Goal: Task Accomplishment & Management: Manage account settings

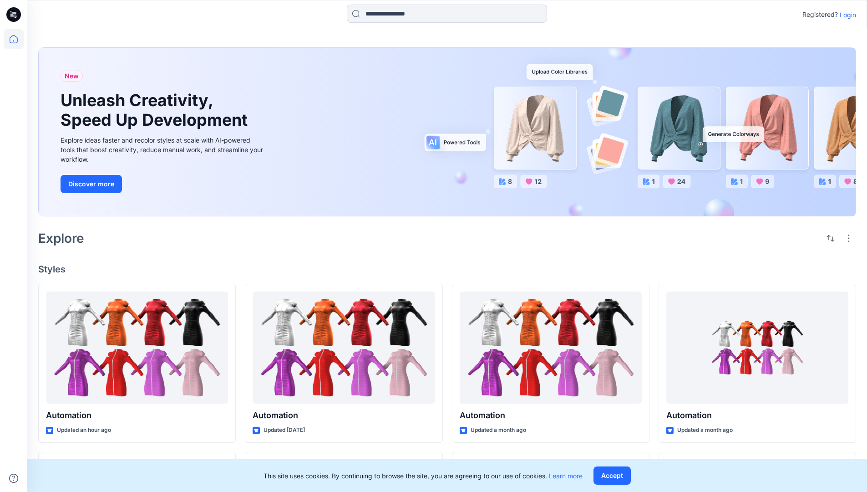
click at [846, 15] on p "Login" at bounding box center [848, 15] width 16 height 10
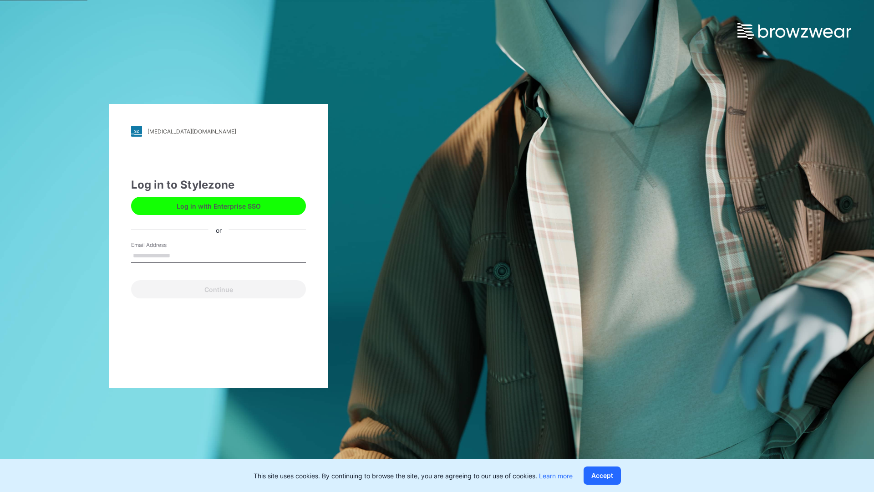
click at [180, 255] on input "Email Address" at bounding box center [218, 256] width 175 height 14
type input "**********"
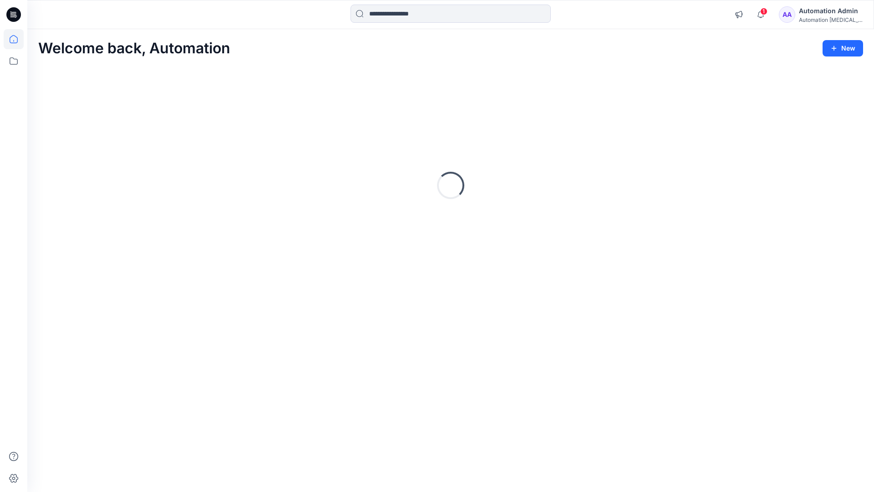
click at [17, 39] on icon at bounding box center [14, 39] width 8 height 8
click at [810, 15] on div "Automation Admin" at bounding box center [831, 10] width 64 height 11
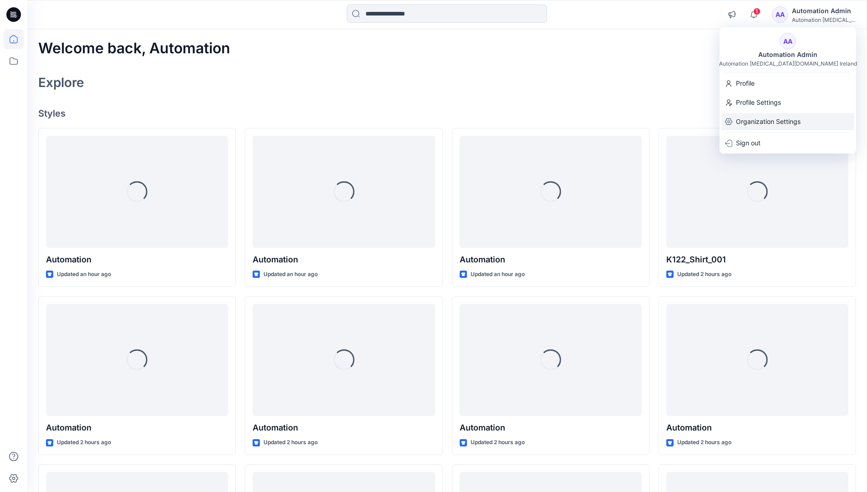
click at [759, 121] on p "Organization Settings" at bounding box center [768, 121] width 65 height 17
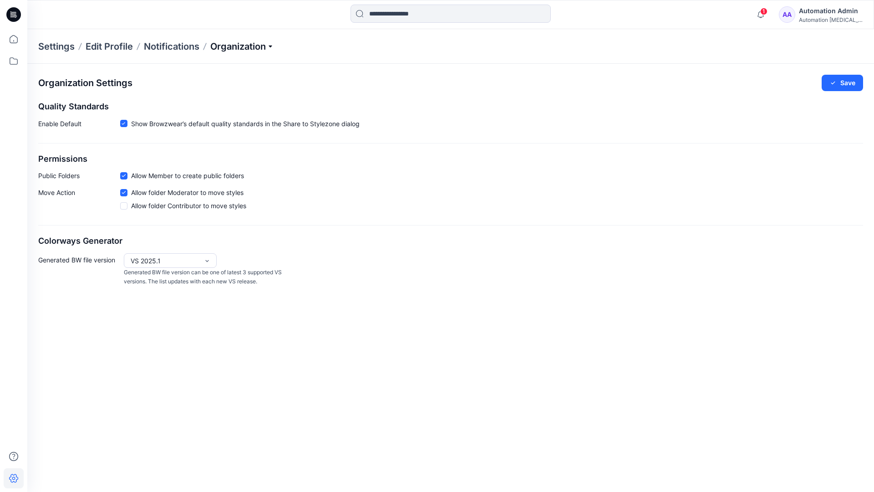
click at [272, 47] on p "Organization" at bounding box center [242, 46] width 64 height 13
click at [224, 82] on link "Edit Status Labels" at bounding box center [243, 85] width 133 height 18
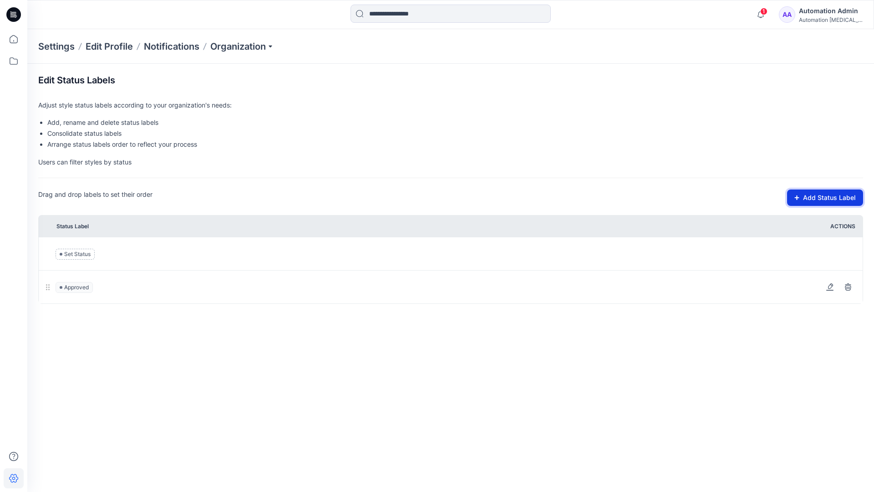
click at [801, 200] on button "Add Status Label" at bounding box center [825, 197] width 76 height 16
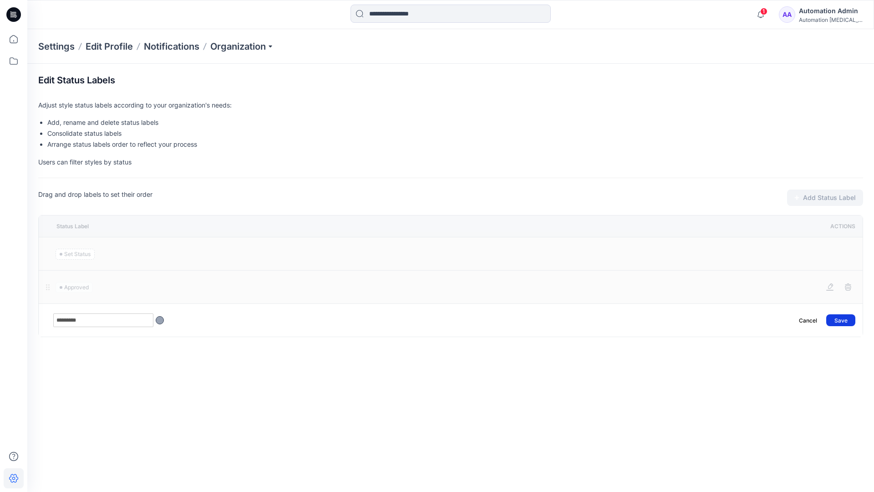
type input "*********"
click at [846, 316] on button "Save" at bounding box center [840, 320] width 29 height 12
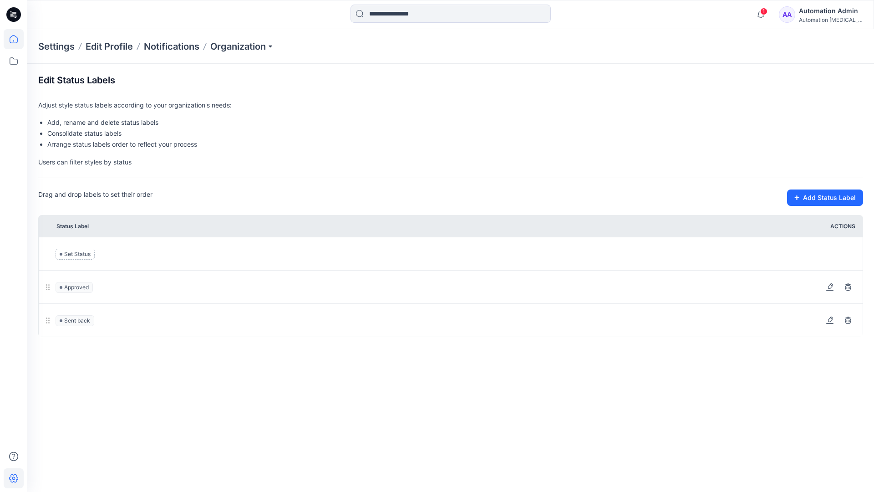
click at [14, 38] on icon at bounding box center [14, 39] width 20 height 20
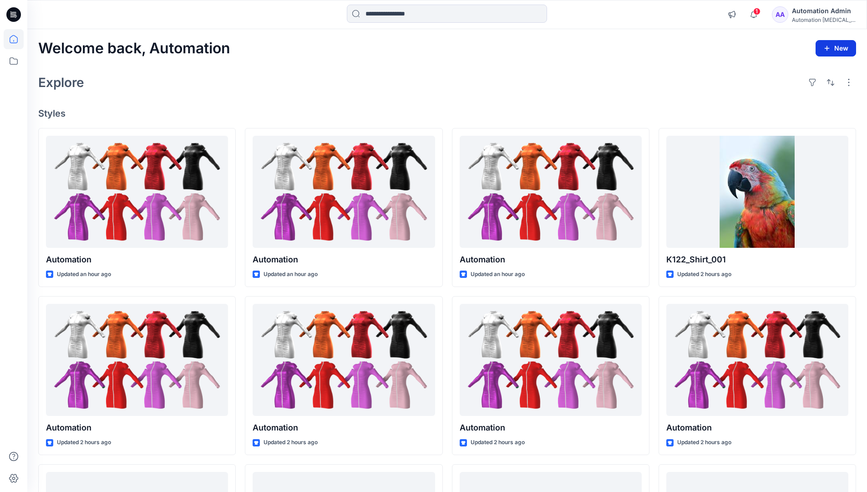
click at [828, 43] on button "New" at bounding box center [836, 48] width 41 height 16
click at [807, 71] on p "New Style" at bounding box center [808, 71] width 31 height 11
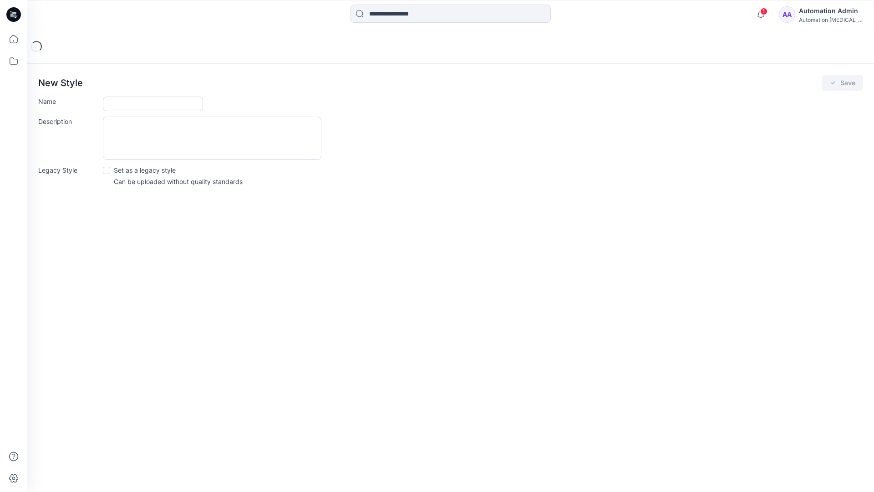
click at [124, 106] on input "Name" at bounding box center [153, 104] width 100 height 15
type input "**********"
click at [844, 82] on button "Save" at bounding box center [842, 83] width 41 height 16
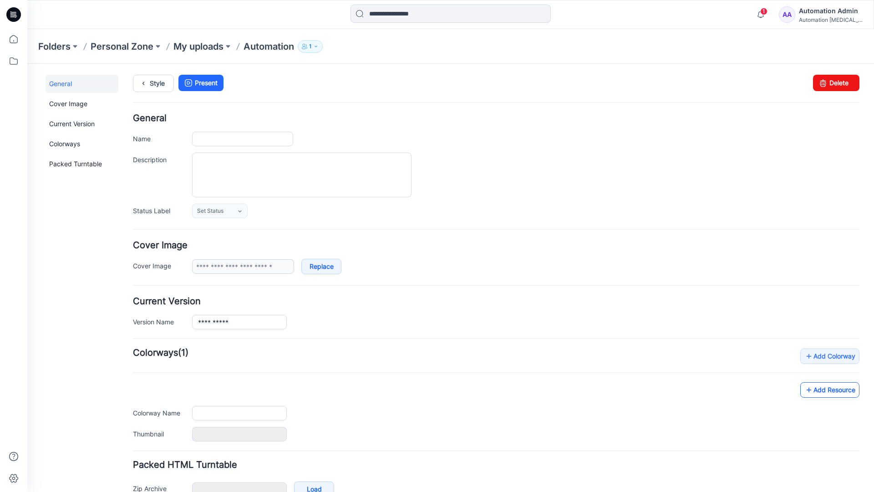
click at [837, 392] on link "Add Resource" at bounding box center [829, 389] width 59 height 15
type input "**********"
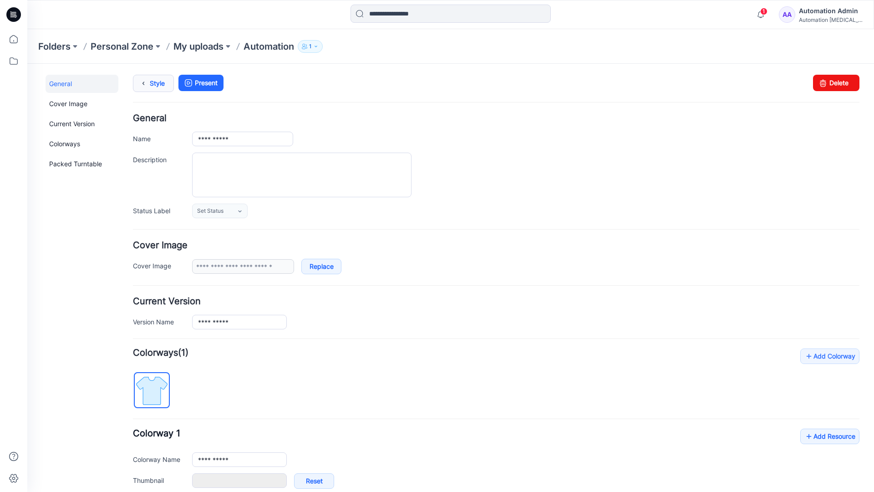
click at [154, 82] on link "Style" at bounding box center [153, 83] width 41 height 17
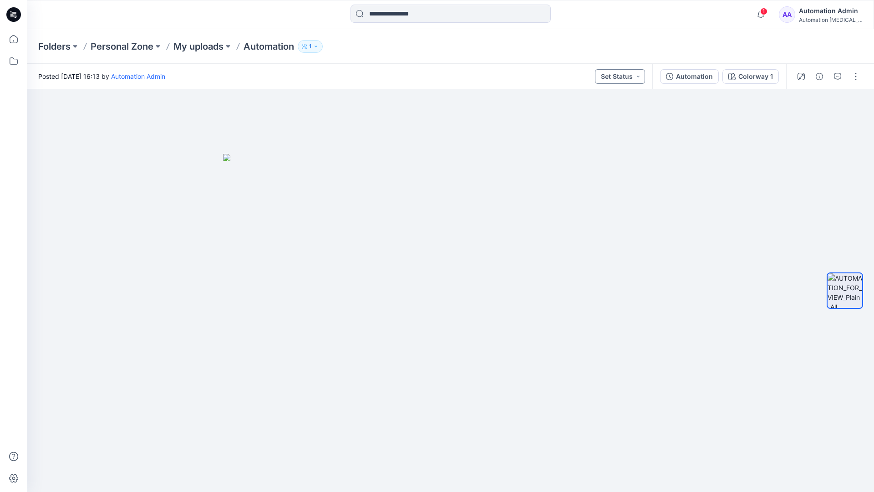
click at [630, 76] on button "Set Status" at bounding box center [620, 76] width 50 height 15
click at [632, 75] on button "Set Status" at bounding box center [620, 76] width 50 height 15
click at [598, 115] on p "Approved" at bounding box center [599, 119] width 30 height 12
click at [629, 74] on button "Approved" at bounding box center [620, 76] width 49 height 15
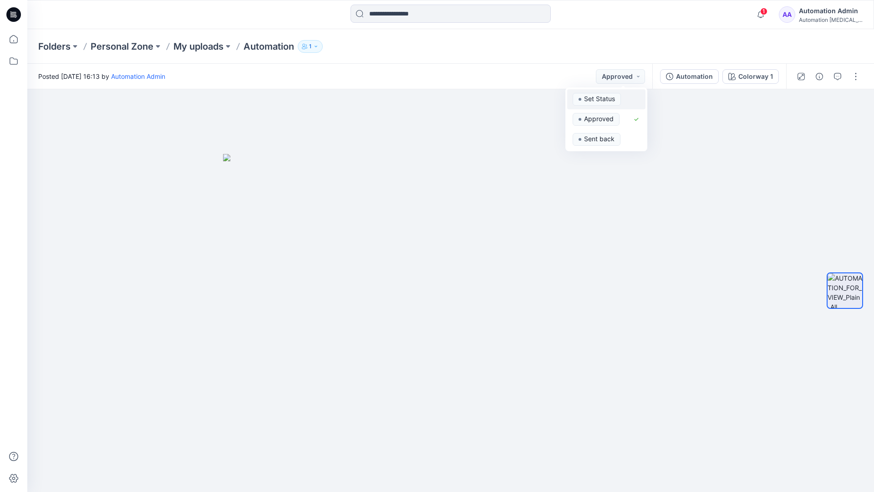
click at [619, 94] on span "Set Status" at bounding box center [597, 99] width 48 height 13
click at [698, 79] on div "Automation" at bounding box center [694, 76] width 37 height 10
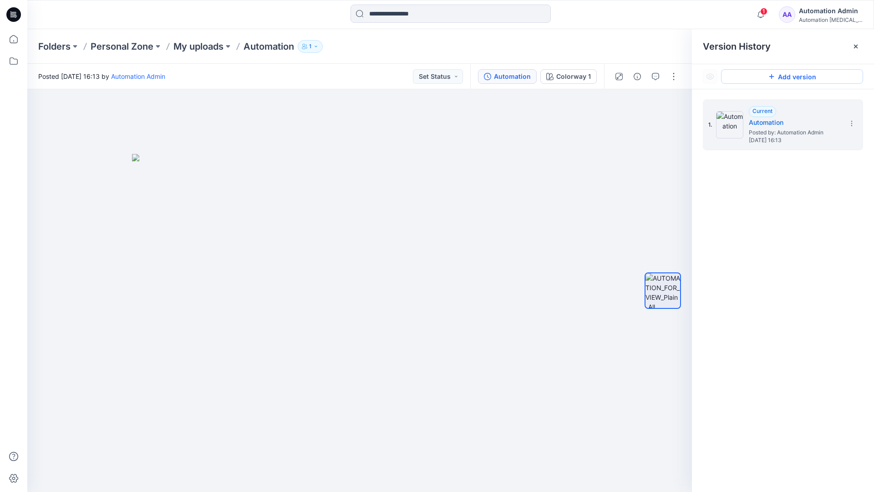
click at [783, 77] on button "Add version" at bounding box center [792, 76] width 142 height 15
click at [850, 124] on icon at bounding box center [851, 123] width 7 height 7
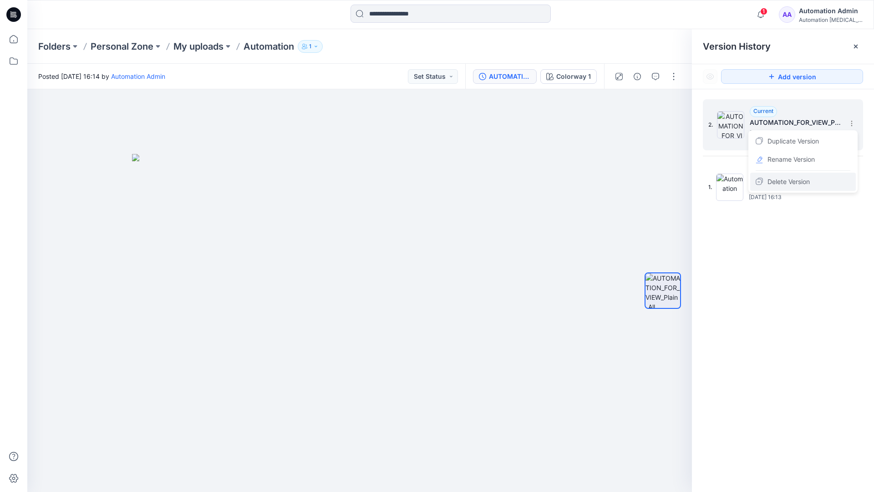
click at [799, 180] on span "Delete Version" at bounding box center [789, 181] width 42 height 11
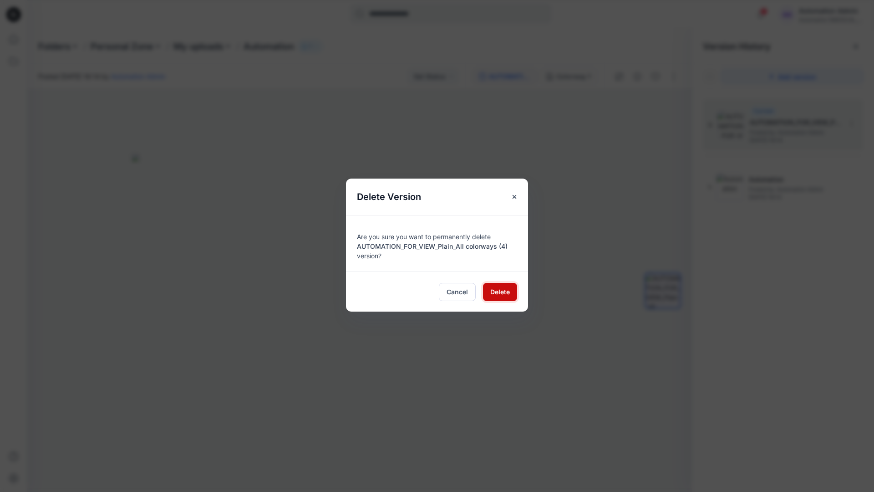
click at [500, 291] on span "Delete" at bounding box center [500, 292] width 20 height 10
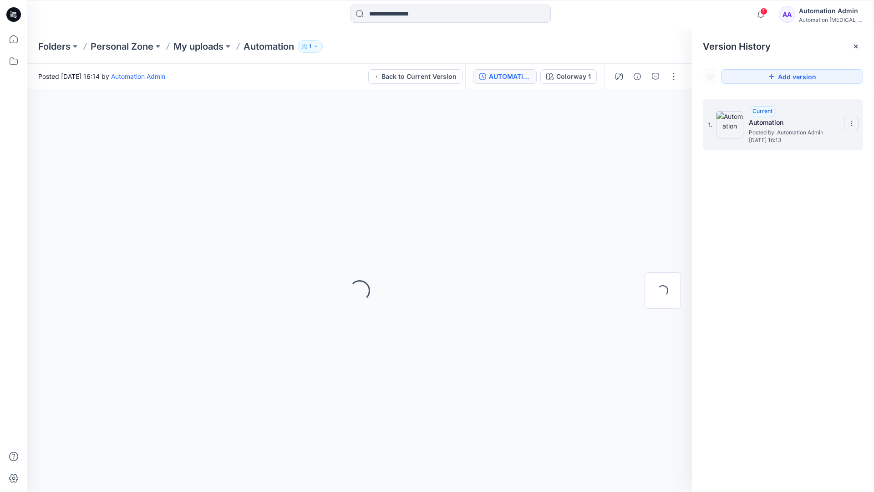
click at [850, 124] on icon at bounding box center [851, 123] width 7 height 7
click at [673, 73] on button "button" at bounding box center [674, 76] width 15 height 15
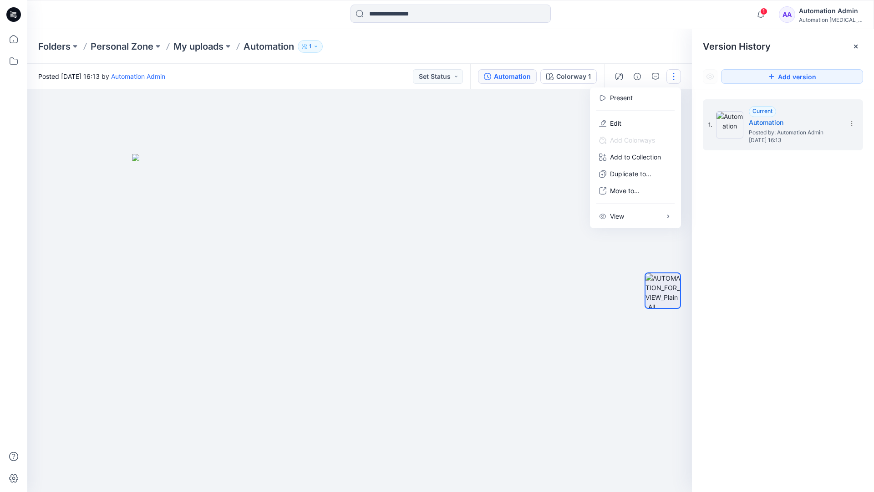
click at [674, 76] on button "button" at bounding box center [674, 76] width 15 height 15
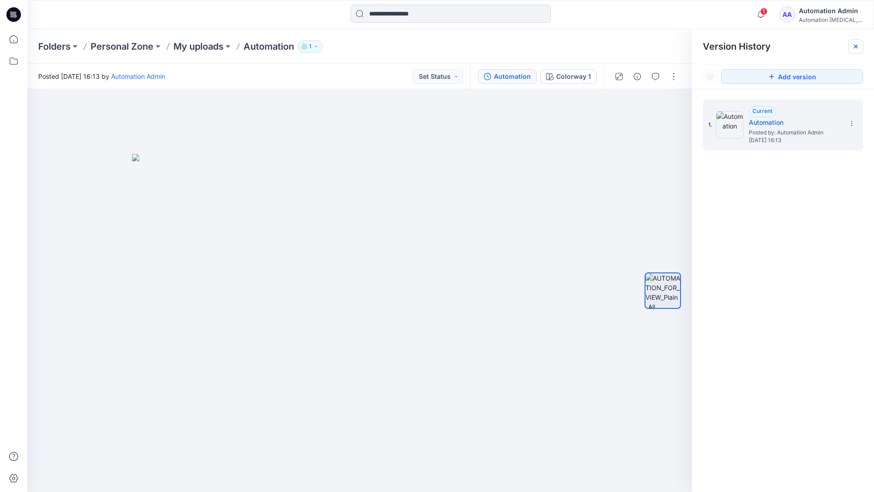
click at [858, 48] on icon at bounding box center [856, 47] width 4 height 4
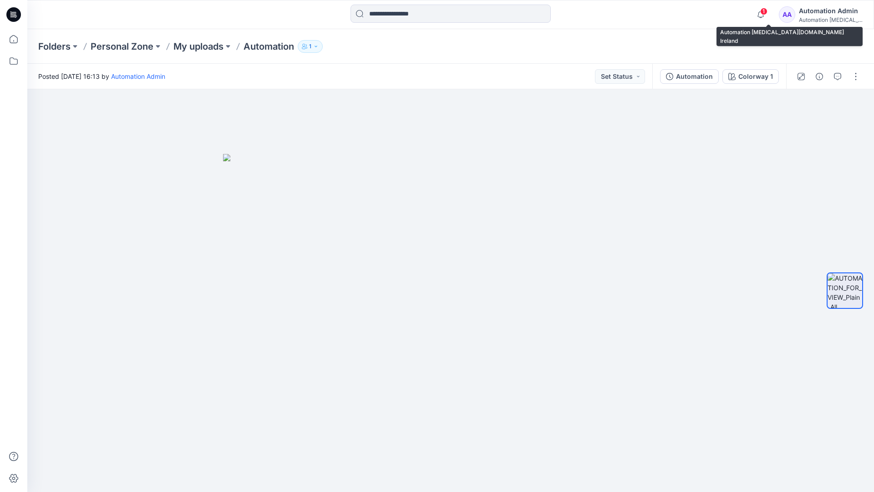
click at [821, 17] on div "Automation testim..." at bounding box center [831, 19] width 64 height 7
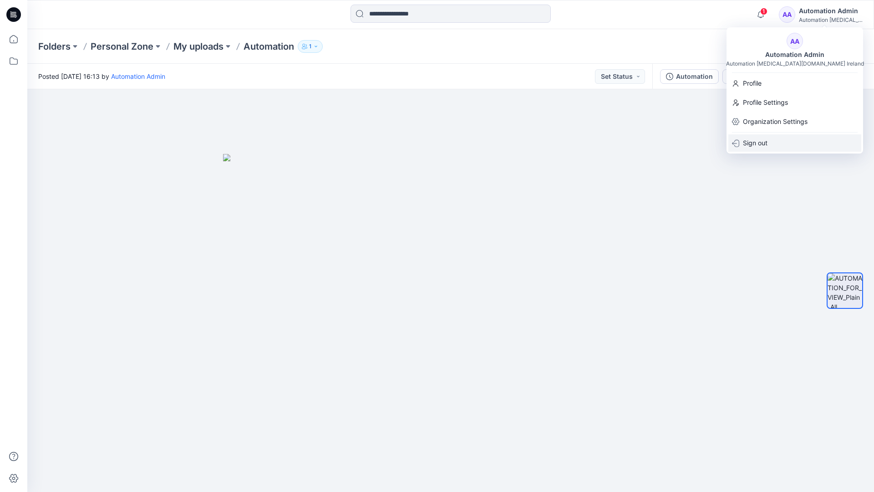
click at [767, 142] on p "Sign out" at bounding box center [755, 142] width 25 height 17
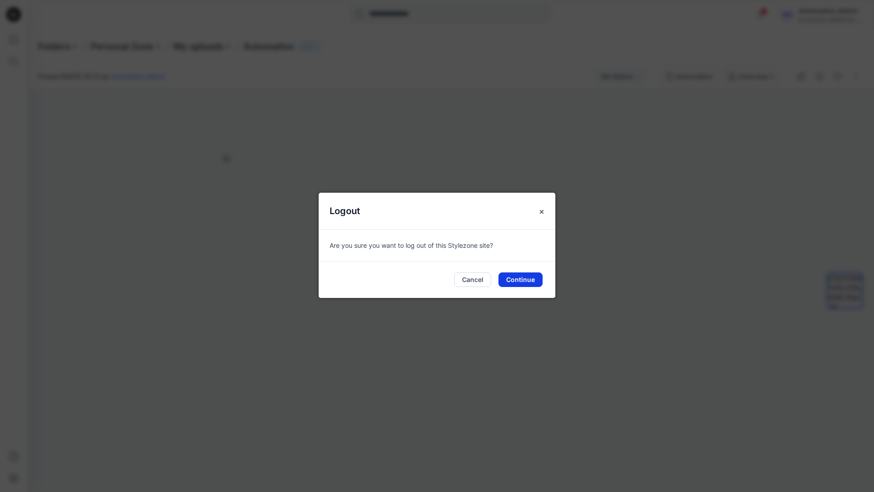
click at [522, 277] on button "Continue" at bounding box center [521, 279] width 44 height 15
